Goal: Check status: Check status

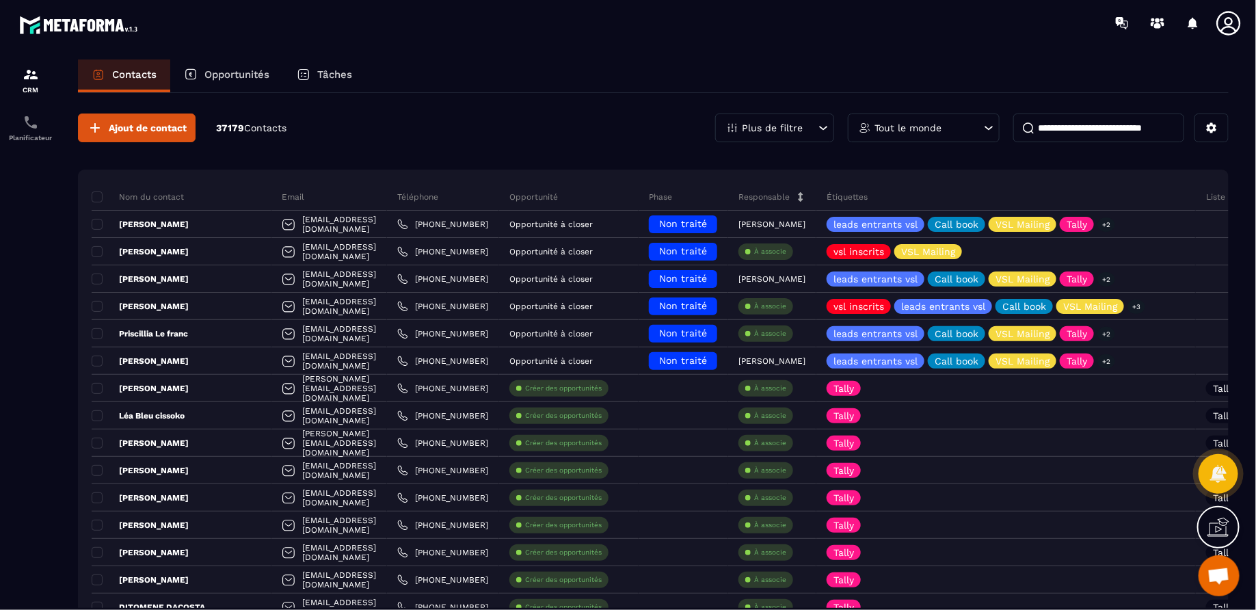
click at [240, 69] on p "Opportunités" at bounding box center [236, 74] width 65 height 12
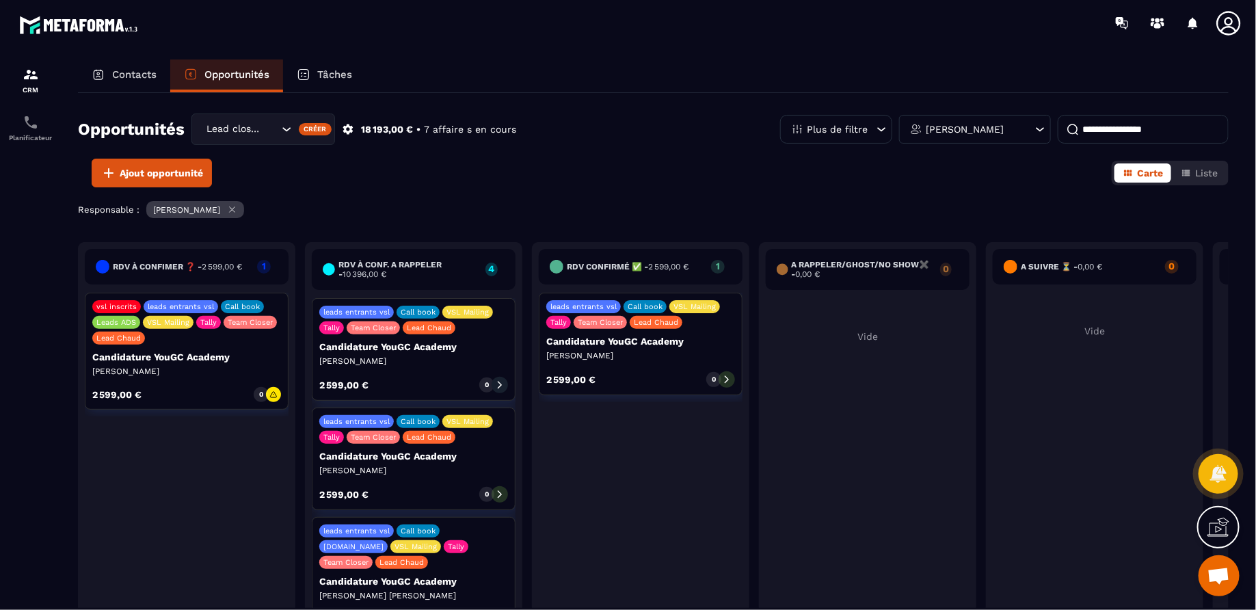
click at [257, 366] on p "[PERSON_NAME]" at bounding box center [186, 371] width 189 height 11
click at [227, 381] on div "vsl inscrits leads entrants vsl Call book Leads ADS VSL Mailing Tally Team Clos…" at bounding box center [187, 351] width 204 height 117
click at [271, 264] on div "RDV à confimer ❓ - 2 599,00 € 1" at bounding box center [187, 267] width 204 height 36
click at [222, 267] on span "2 599,00 €" at bounding box center [222, 267] width 40 height 10
click at [225, 392] on div "2 599,00 € 0" at bounding box center [186, 394] width 189 height 15
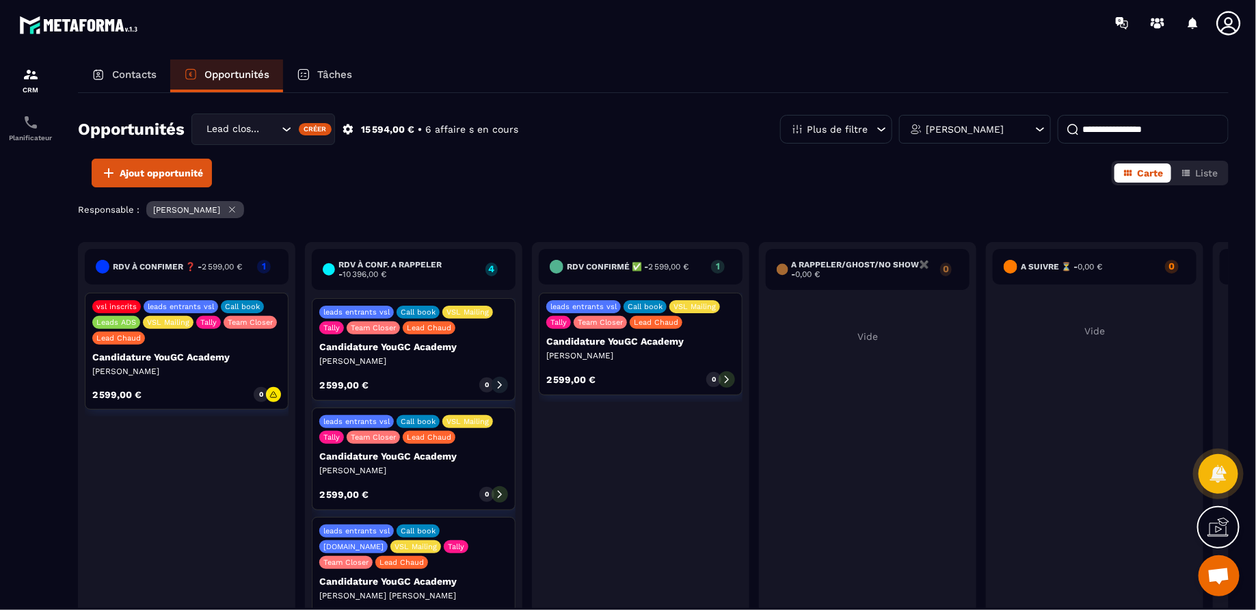
click at [267, 379] on div "vsl inscrits leads entrants vsl Call book Leads ADS VSL Mailing Tally Team Clos…" at bounding box center [187, 351] width 204 height 117
click at [254, 353] on p "Candidature YouGC Academy" at bounding box center [186, 356] width 189 height 11
